Goal: Information Seeking & Learning: Learn about a topic

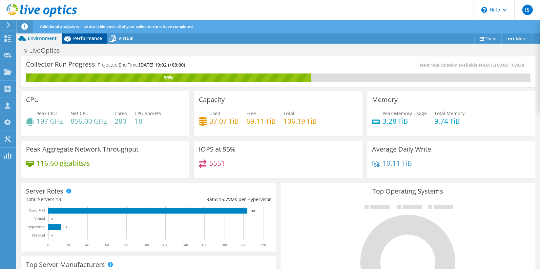
click at [79, 39] on span "Performance" at bounding box center [87, 38] width 29 height 6
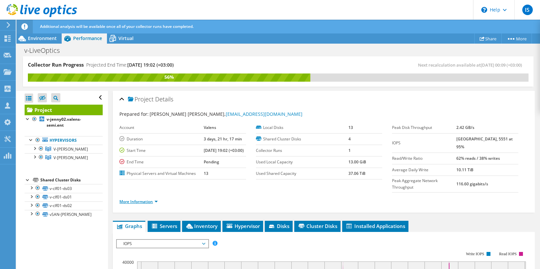
click at [137, 200] on link "More Information" at bounding box center [138, 202] width 38 height 6
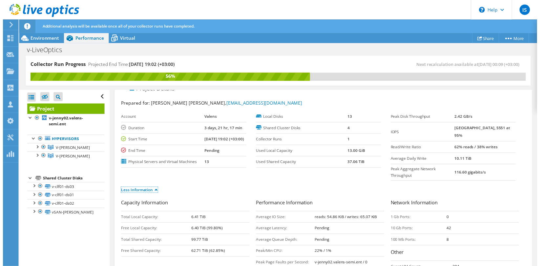
scroll to position [5, 0]
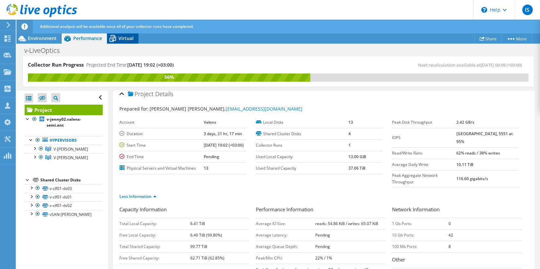
click at [115, 37] on icon at bounding box center [113, 38] width 7 height 5
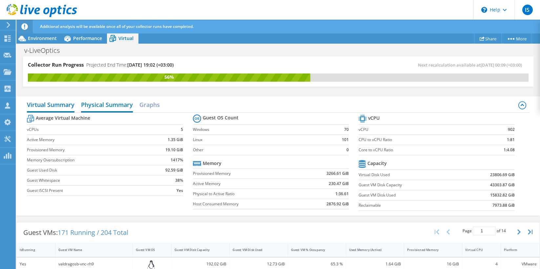
click at [109, 107] on h2 "Physical Summary" at bounding box center [107, 105] width 52 height 14
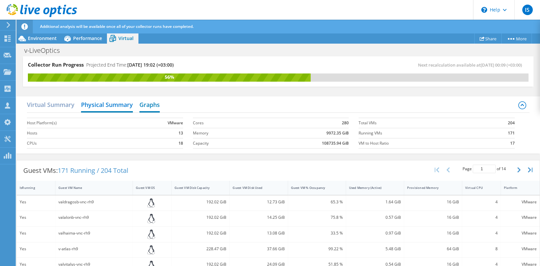
click at [145, 105] on h2 "Graphs" at bounding box center [149, 105] width 20 height 14
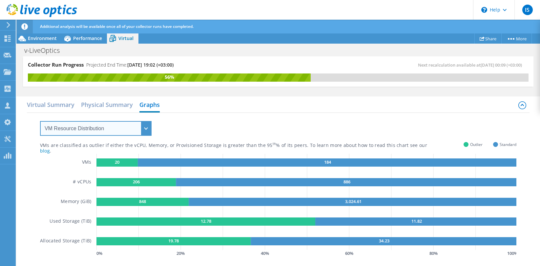
click at [116, 127] on select "VM Resource Distribution Provisioning Contrast Over Provisioning" at bounding box center [96, 128] width 112 height 15
select select "Over Provisioning"
click at [40, 121] on select "VM Resource Distribution Provisioning Contrast Over Provisioning" at bounding box center [96, 128] width 112 height 15
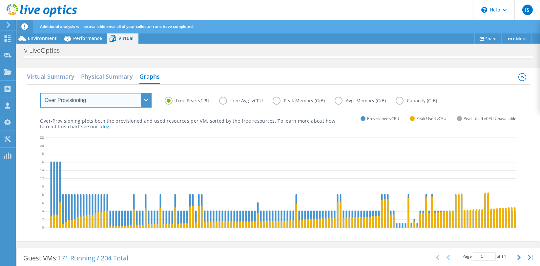
scroll to position [31, 0]
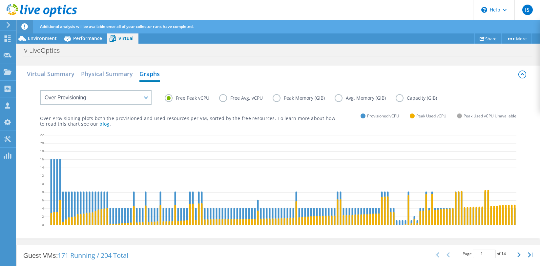
click at [398, 98] on label "Capacity (GiB)" at bounding box center [421, 98] width 51 height 8
click at [0, 0] on input "Capacity (GiB)" at bounding box center [0, 0] width 0 height 0
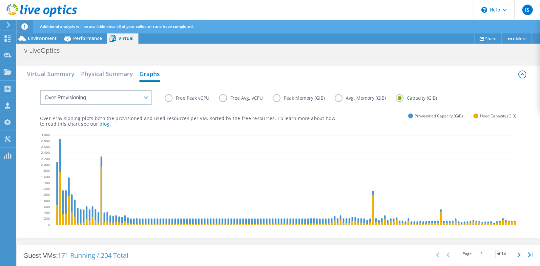
click at [338, 98] on label "Avg. Memory (GiB)" at bounding box center [365, 98] width 61 height 8
click at [0, 0] on input "Avg. Memory (GiB)" at bounding box center [0, 0] width 0 height 0
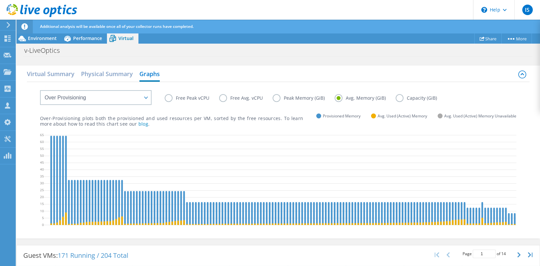
click at [222, 100] on label "Free Avg. vCPU" at bounding box center [245, 98] width 53 height 8
click at [0, 0] on input "Free Avg. vCPU" at bounding box center [0, 0] width 0 height 0
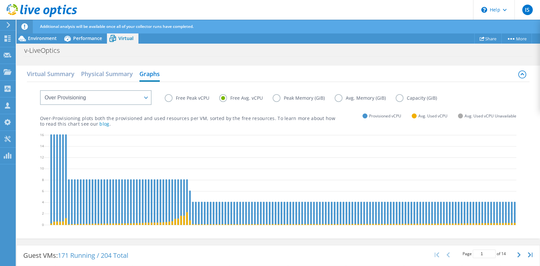
click at [171, 98] on label "Free Peak vCPU" at bounding box center [192, 98] width 54 height 8
click at [0, 0] on input "Free Peak vCPU" at bounding box center [0, 0] width 0 height 0
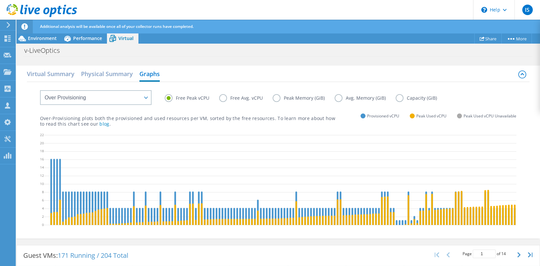
click at [224, 97] on label "Free Avg. vCPU" at bounding box center [245, 98] width 53 height 8
click at [0, 0] on input "Free Avg. vCPU" at bounding box center [0, 0] width 0 height 0
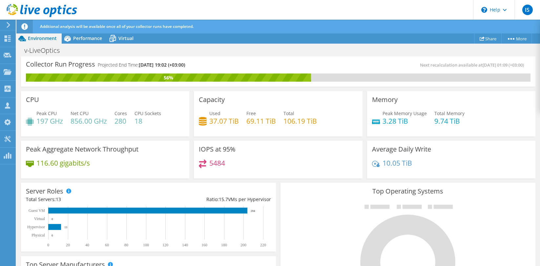
click at [217, 164] on h4 "5484" at bounding box center [217, 162] width 16 height 7
click at [79, 39] on span "Performance" at bounding box center [87, 38] width 29 height 6
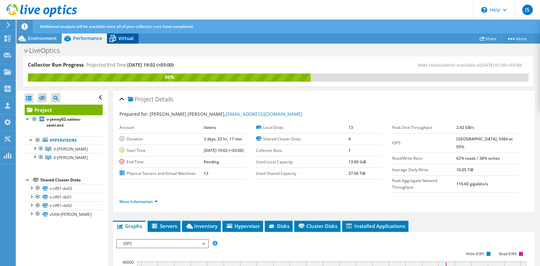
click at [125, 37] on span "Virtual" at bounding box center [125, 38] width 15 height 6
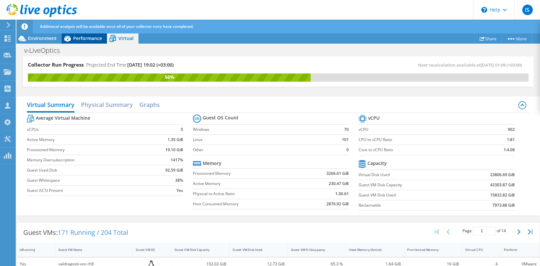
click at [82, 40] on span "Performance" at bounding box center [87, 38] width 29 height 6
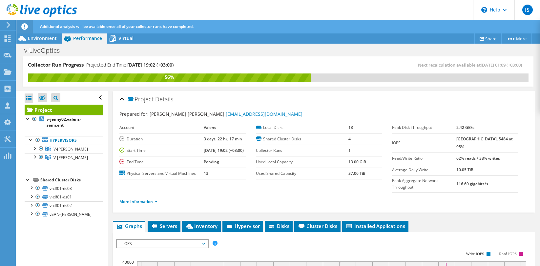
scroll to position [55, 0]
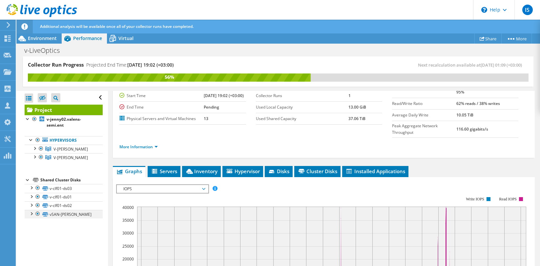
click at [32, 212] on div at bounding box center [31, 213] width 7 height 7
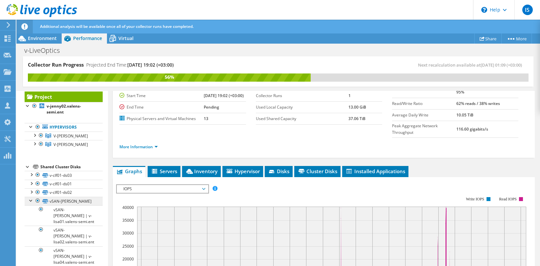
scroll to position [0, 0]
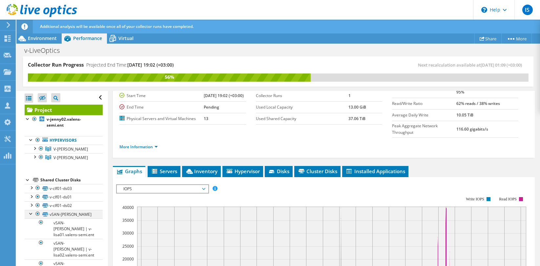
click at [31, 215] on div at bounding box center [31, 213] width 7 height 7
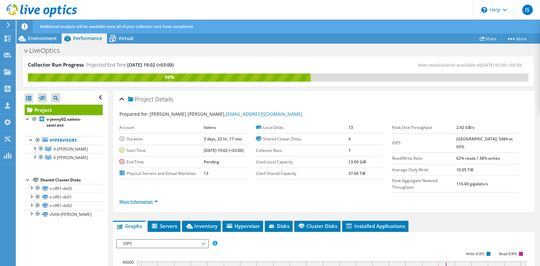
click at [130, 203] on link "More Information" at bounding box center [138, 202] width 38 height 6
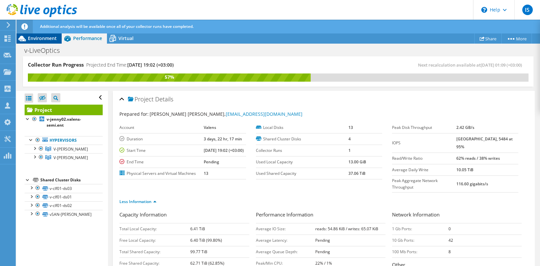
click at [32, 38] on span "Environment" at bounding box center [42, 38] width 29 height 6
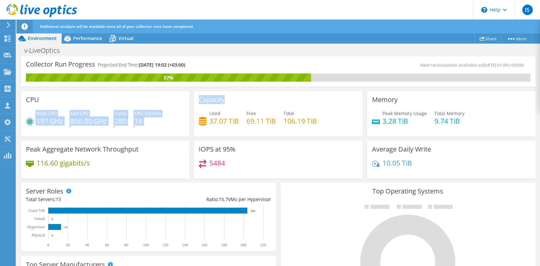
drag, startPoint x: 33, startPoint y: 121, endPoint x: 205, endPoint y: 124, distance: 171.2
click at [205, 124] on div "CPU Peak CPU 197 GHz Net CPU 856.00 GHz Cores 280 CPU Sockets 18 Capacity Used …" at bounding box center [278, 135] width 519 height 92
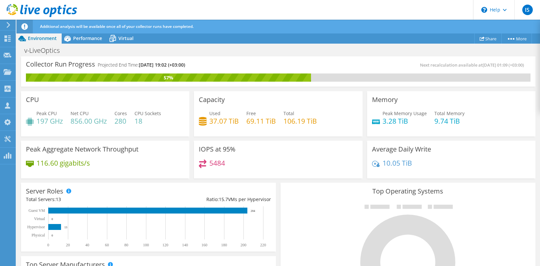
click at [158, 128] on div "Peak CPU 197 GHz Net CPU 856.00 GHz Cores 280 CPU Sockets 18" at bounding box center [105, 120] width 158 height 21
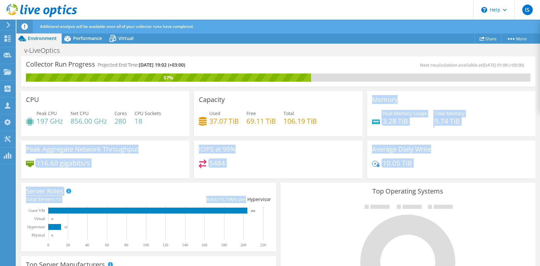
drag, startPoint x: 502, startPoint y: 91, endPoint x: 238, endPoint y: 193, distance: 282.6
click at [240, 195] on section "Collector Run Progress Projected End Time: 08/21/2025, 19:02 (+03:00) Next reca…" at bounding box center [278, 266] width 524 height 421
click at [274, 172] on div "5484" at bounding box center [278, 166] width 158 height 14
